Goal: Task Accomplishment & Management: Use online tool/utility

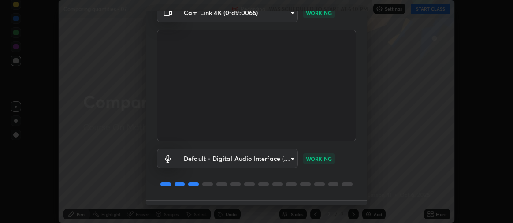
scroll to position [66, 0]
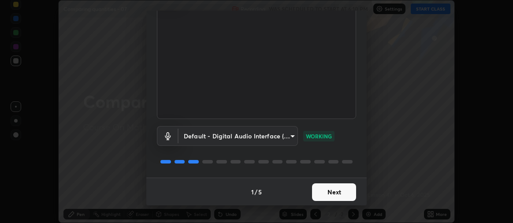
click at [331, 189] on button "Next" at bounding box center [334, 192] width 44 height 18
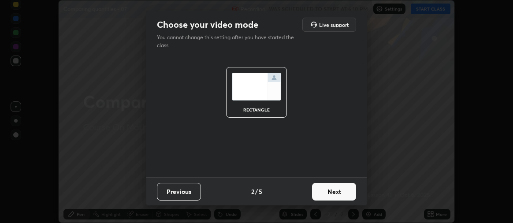
click at [330, 193] on button "Next" at bounding box center [334, 192] width 44 height 18
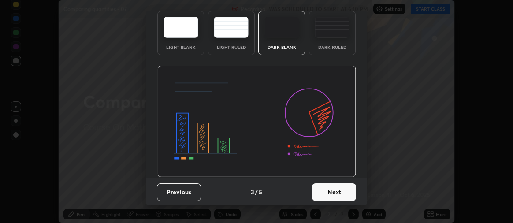
scroll to position [41, 0]
click at [329, 187] on button "Next" at bounding box center [334, 192] width 44 height 18
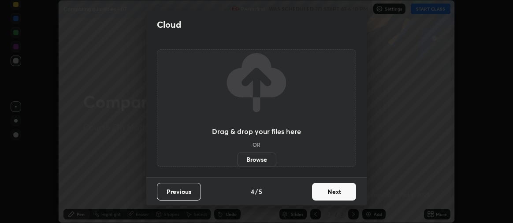
scroll to position [0, 0]
click at [334, 192] on button "Next" at bounding box center [334, 192] width 44 height 18
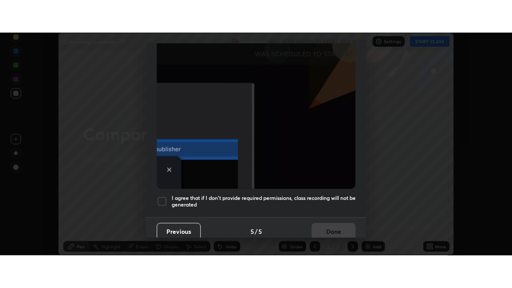
scroll to position [245, 0]
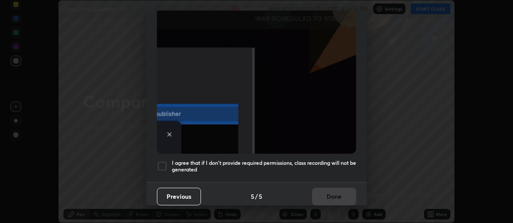
click at [329, 192] on div "Previous 5 / 5 Done" at bounding box center [256, 196] width 220 height 28
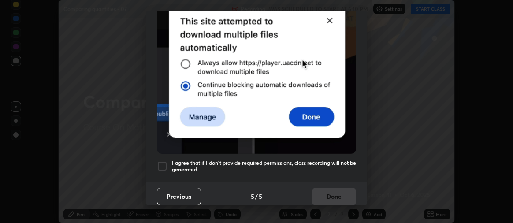
click at [167, 163] on div at bounding box center [162, 166] width 11 height 11
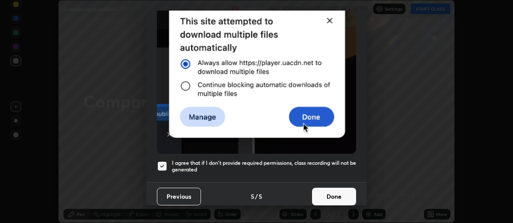
click at [322, 189] on button "Done" at bounding box center [334, 197] width 44 height 18
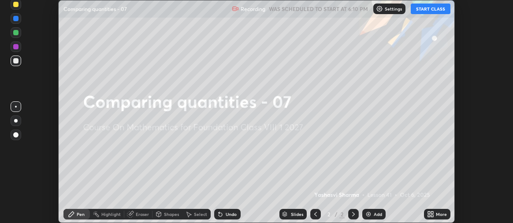
click at [432, 11] on button "START CLASS" at bounding box center [431, 9] width 40 height 11
click at [431, 212] on icon at bounding box center [432, 212] width 2 height 2
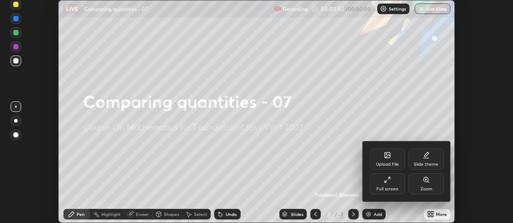
click at [393, 185] on div "Full screen" at bounding box center [387, 183] width 35 height 21
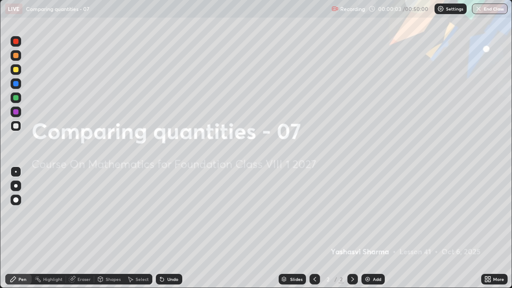
scroll to position [288, 512]
click at [352, 222] on icon at bounding box center [352, 279] width 7 height 7
click at [370, 222] on img at bounding box center [367, 279] width 7 height 7
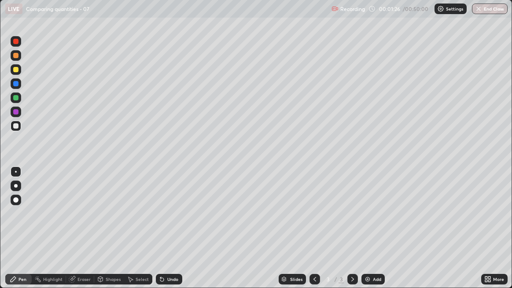
click at [78, 222] on div "Eraser" at bounding box center [84, 279] width 13 height 4
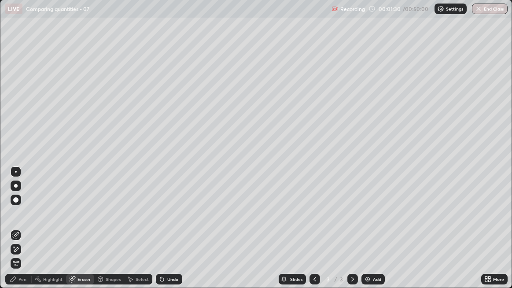
click at [28, 222] on div "Pen" at bounding box center [18, 279] width 26 height 11
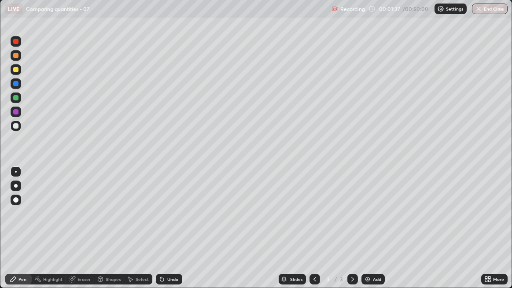
click at [15, 70] on div at bounding box center [15, 69] width 5 height 5
click at [77, 222] on div "Eraser" at bounding box center [80, 279] width 28 height 11
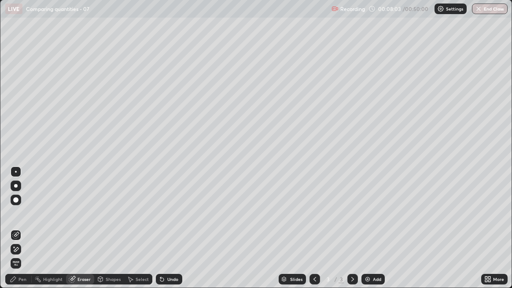
click at [30, 222] on div "Pen" at bounding box center [18, 279] width 26 height 11
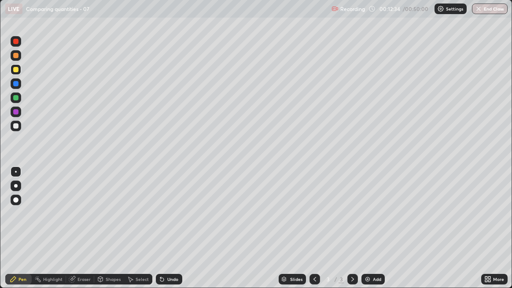
click at [76, 222] on div "Eraser" at bounding box center [80, 279] width 28 height 11
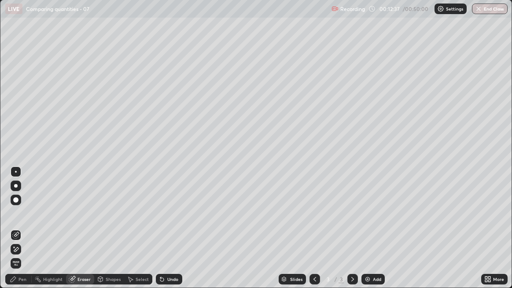
click at [22, 222] on div "Pen" at bounding box center [23, 279] width 8 height 4
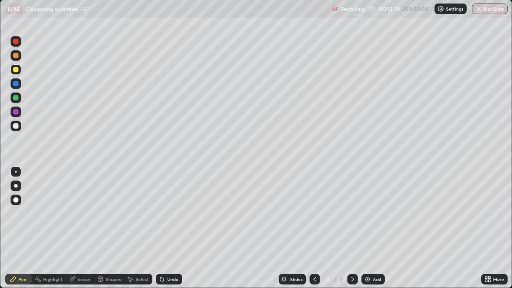
click at [73, 222] on icon at bounding box center [72, 279] width 7 height 7
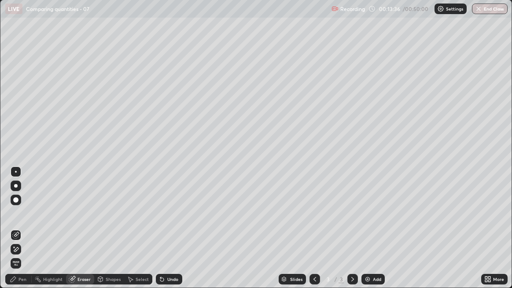
click at [25, 222] on div "Pen" at bounding box center [23, 279] width 8 height 4
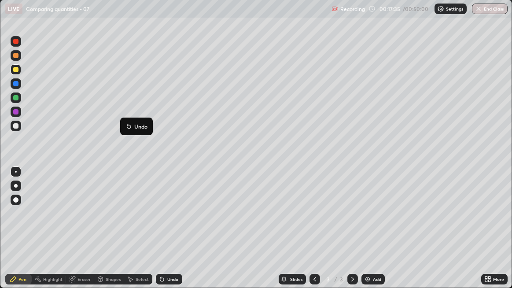
click at [21, 144] on div "Erase all" at bounding box center [15, 144] width 21 height 253
click at [9, 204] on div at bounding box center [16, 200] width 14 height 14
click at [376, 222] on div "Add" at bounding box center [377, 279] width 8 height 4
click at [15, 188] on div at bounding box center [16, 186] width 4 height 4
click at [15, 98] on div at bounding box center [15, 97] width 5 height 5
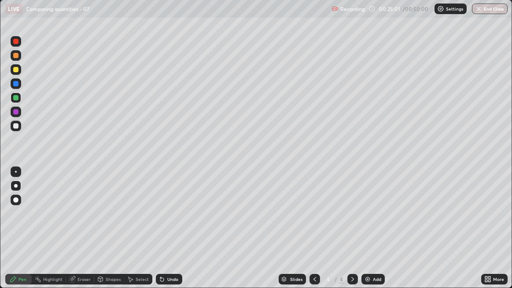
click at [15, 130] on div at bounding box center [16, 126] width 11 height 11
click at [15, 67] on div at bounding box center [15, 69] width 5 height 5
click at [78, 222] on div "Eraser" at bounding box center [84, 279] width 13 height 4
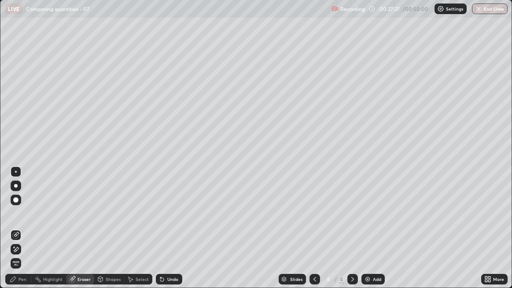
click at [79, 222] on div "Eraser" at bounding box center [84, 279] width 13 height 4
click at [16, 222] on span "Erase all" at bounding box center [16, 263] width 10 height 5
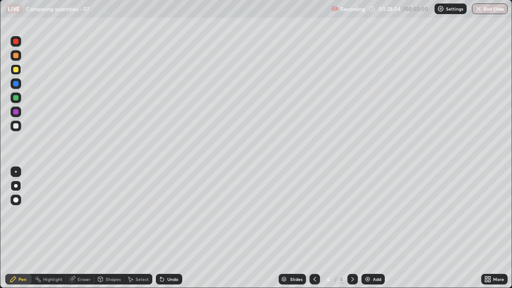
click at [167, 222] on div "Undo" at bounding box center [169, 279] width 26 height 11
click at [168, 222] on div "Undo" at bounding box center [169, 279] width 26 height 11
click at [170, 222] on div "Undo" at bounding box center [172, 279] width 11 height 4
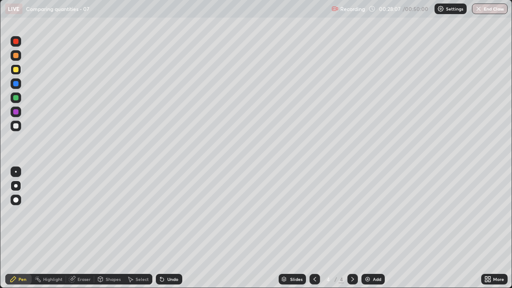
click at [170, 222] on div "Undo" at bounding box center [172, 279] width 11 height 4
click at [167, 222] on div "Undo" at bounding box center [172, 279] width 11 height 4
click at [166, 222] on div "Undo" at bounding box center [169, 279] width 26 height 11
click at [15, 55] on div at bounding box center [15, 55] width 5 height 5
click at [370, 222] on img at bounding box center [367, 279] width 7 height 7
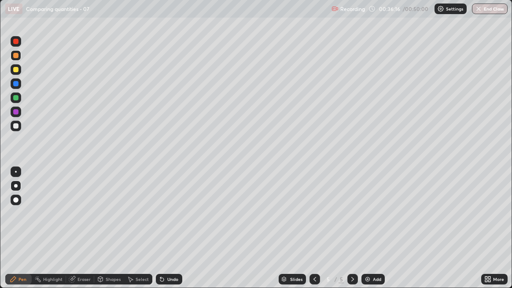
click at [172, 222] on div "Undo" at bounding box center [172, 279] width 11 height 4
click at [374, 222] on div "Add" at bounding box center [377, 279] width 8 height 4
click at [487, 8] on button "End Class" at bounding box center [490, 9] width 35 height 11
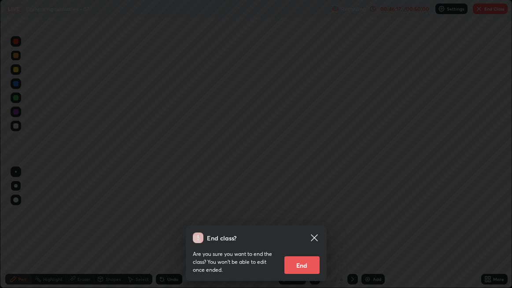
click at [297, 222] on button "End" at bounding box center [302, 265] width 35 height 18
